Goal: Information Seeking & Learning: Learn about a topic

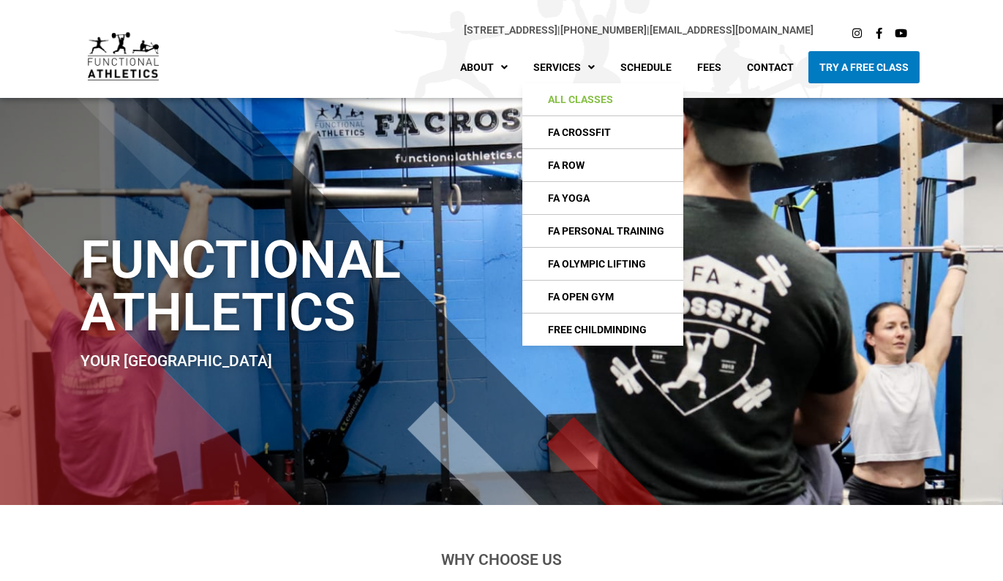
click at [588, 99] on link "All Classes" at bounding box center [602, 99] width 161 height 32
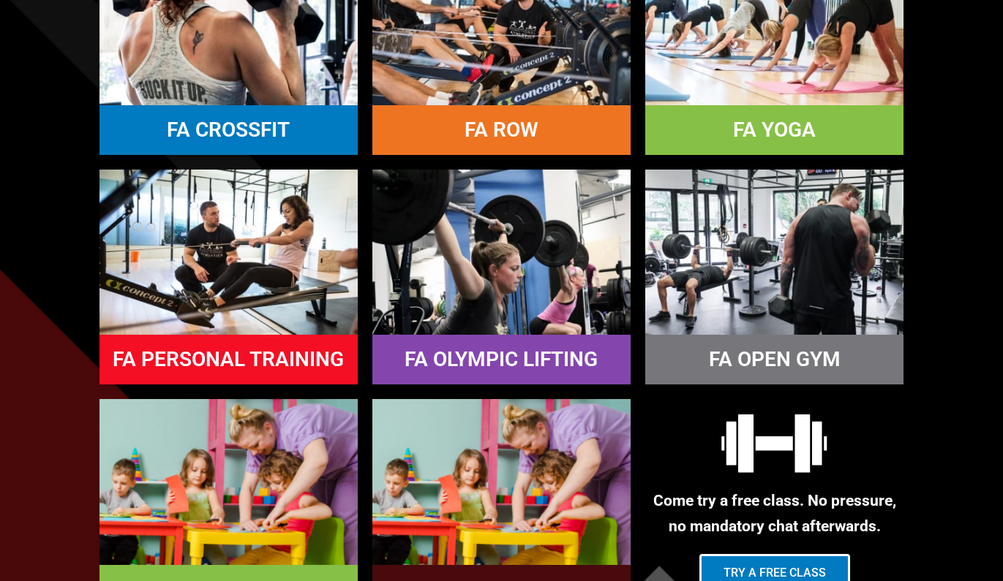
scroll to position [932, 0]
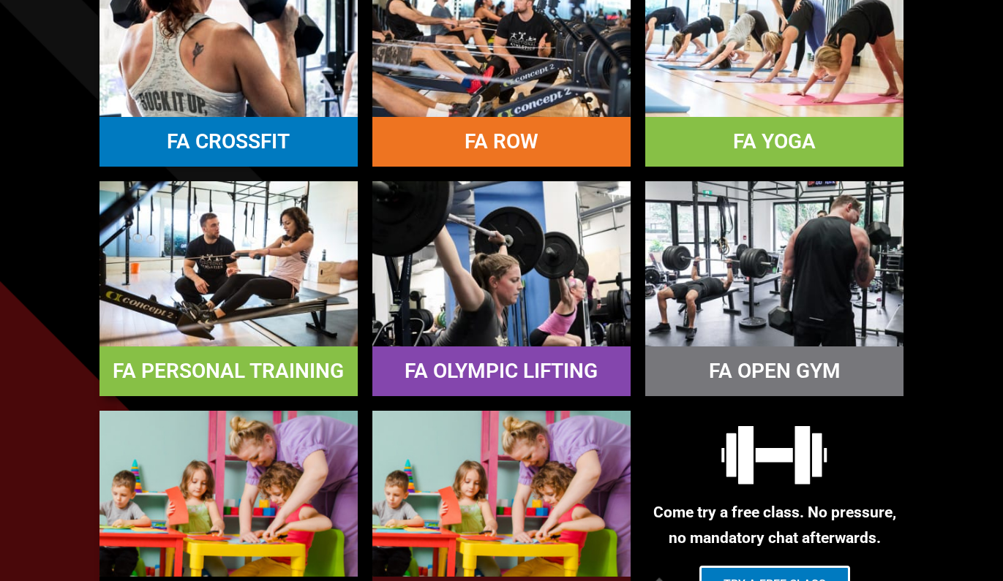
click at [226, 369] on link "FA PERSONAL TRAINING" at bounding box center [228, 371] width 231 height 24
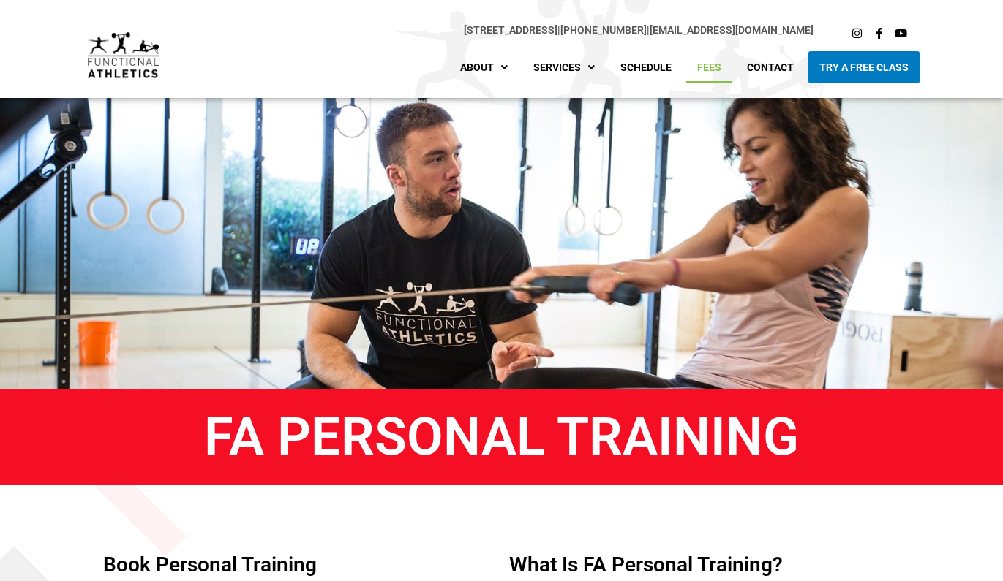
click at [721, 63] on link "Fees" at bounding box center [709, 67] width 46 height 32
